Goal: Find specific page/section: Find specific page/section

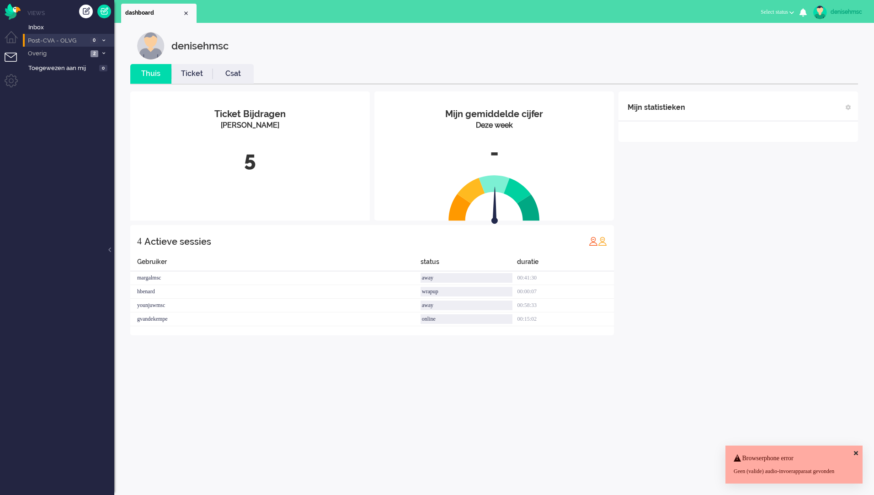
click at [90, 41] on span "0" at bounding box center [94, 40] width 8 height 7
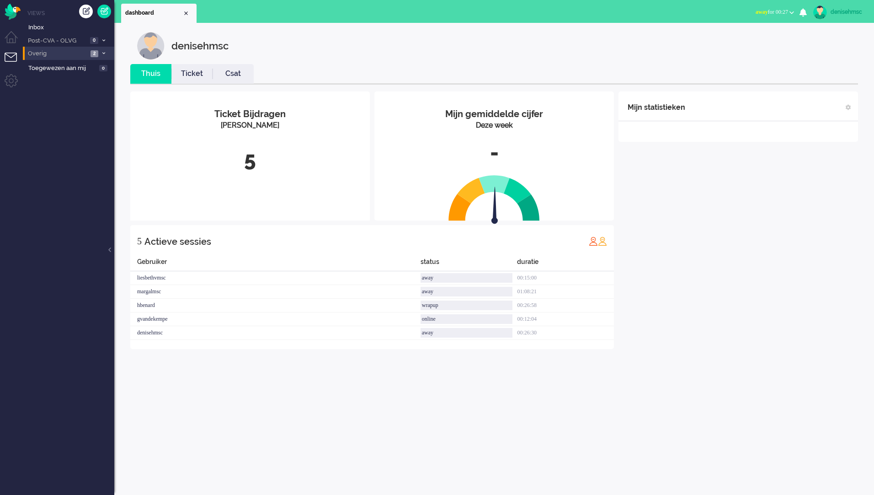
click at [95, 54] on span "2" at bounding box center [95, 53] width 8 height 7
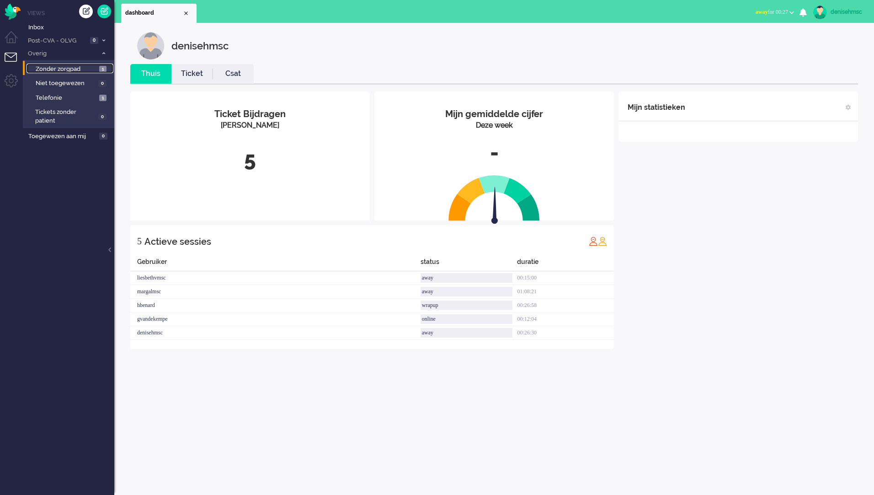
click at [101, 65] on link "Zonder zorgpad 1" at bounding box center [70, 69] width 87 height 10
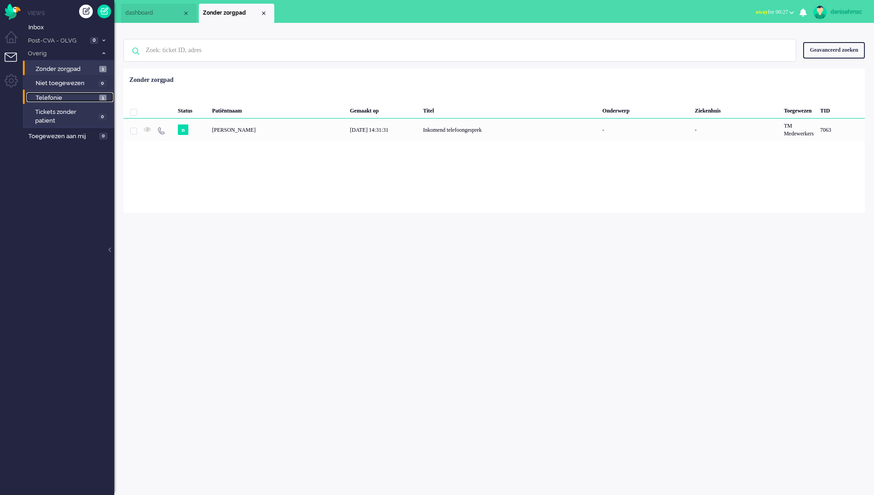
click at [101, 100] on span "1" at bounding box center [102, 98] width 7 height 7
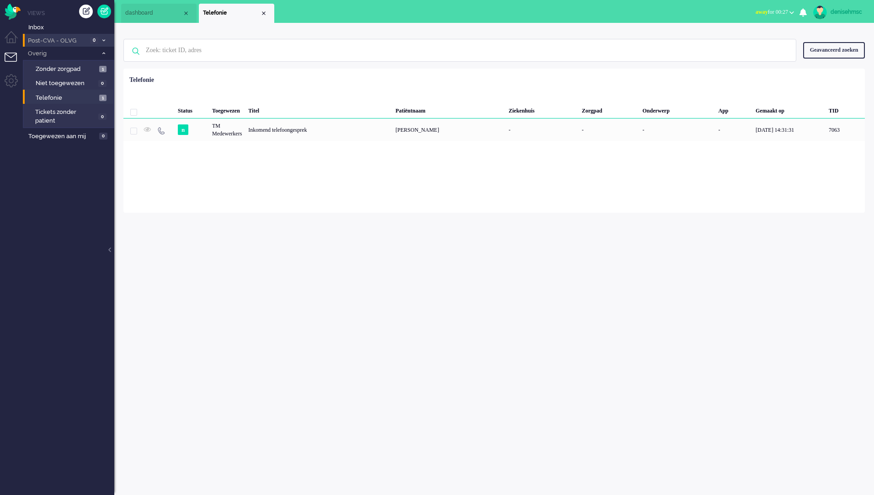
click at [78, 45] on li "Post-CVA - OLVG 0" at bounding box center [68, 40] width 91 height 13
